Goal: Task Accomplishment & Management: Use online tool/utility

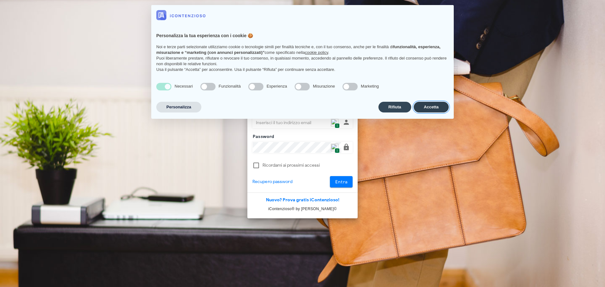
click at [430, 110] on button "Accetta" at bounding box center [431, 107] width 35 height 11
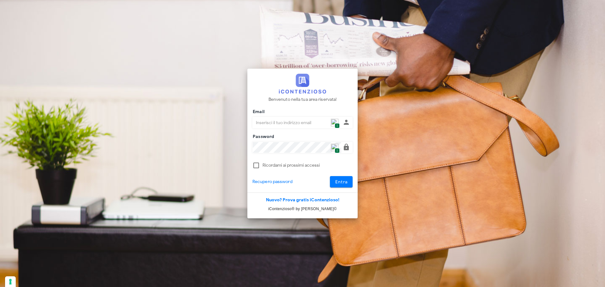
click at [338, 120] on img at bounding box center [335, 123] width 8 height 8
type input "p.rizza@studioassociatoadrev.it"
click at [348, 183] on button "Entra" at bounding box center [341, 181] width 23 height 11
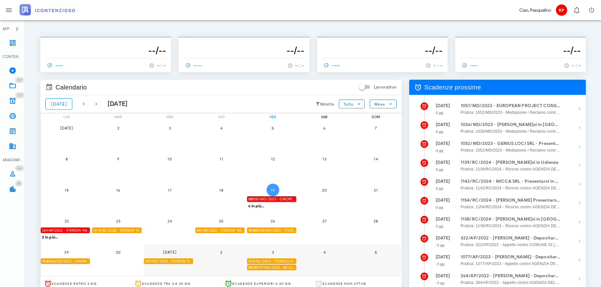
click at [272, 189] on span "19" at bounding box center [272, 190] width 13 height 5
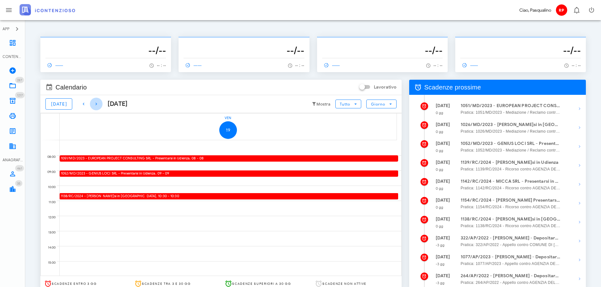
click at [92, 106] on icon "button" at bounding box center [96, 104] width 8 height 8
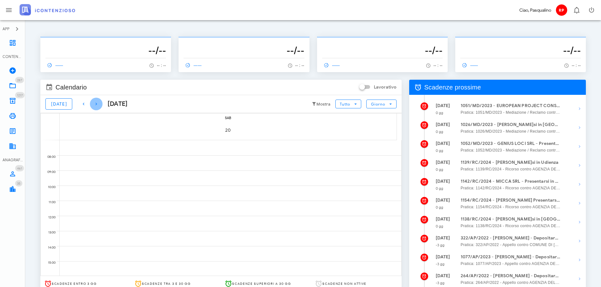
click at [92, 106] on icon "button" at bounding box center [96, 104] width 8 height 8
